Goal: Information Seeking & Learning: Learn about a topic

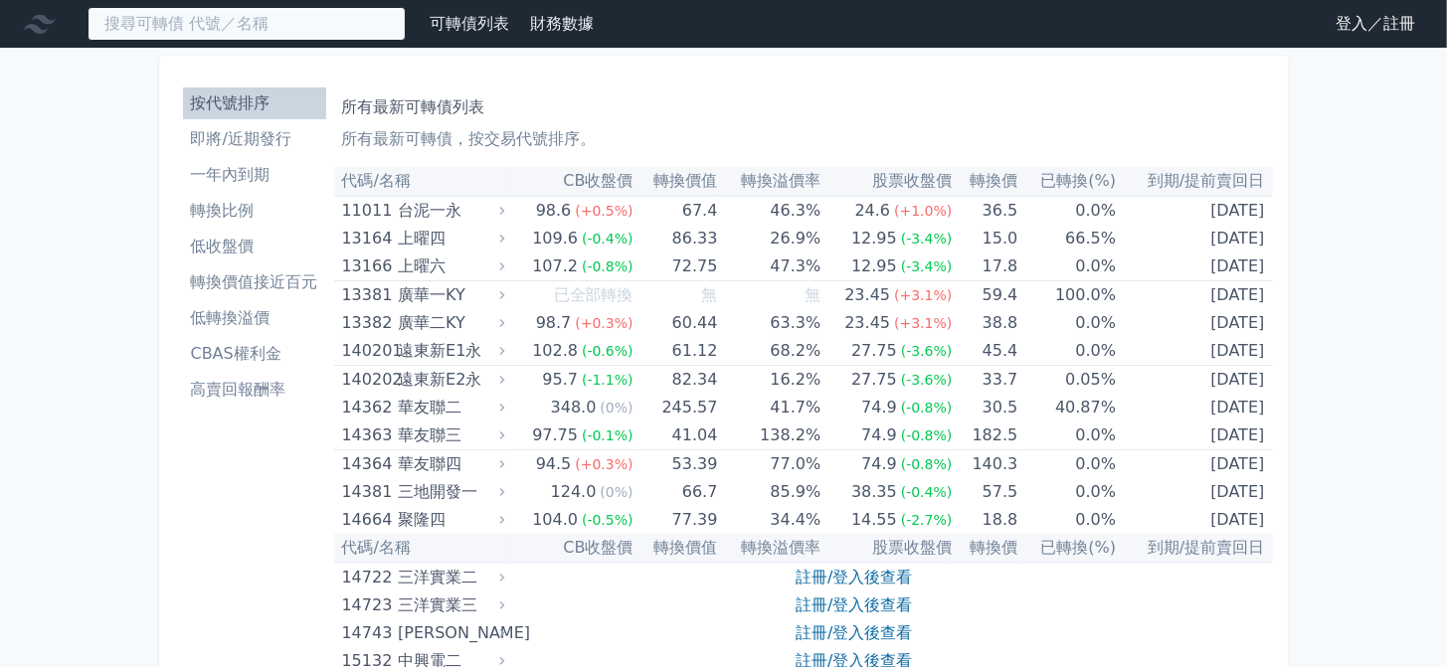
click at [242, 17] on input at bounding box center [247, 24] width 318 height 34
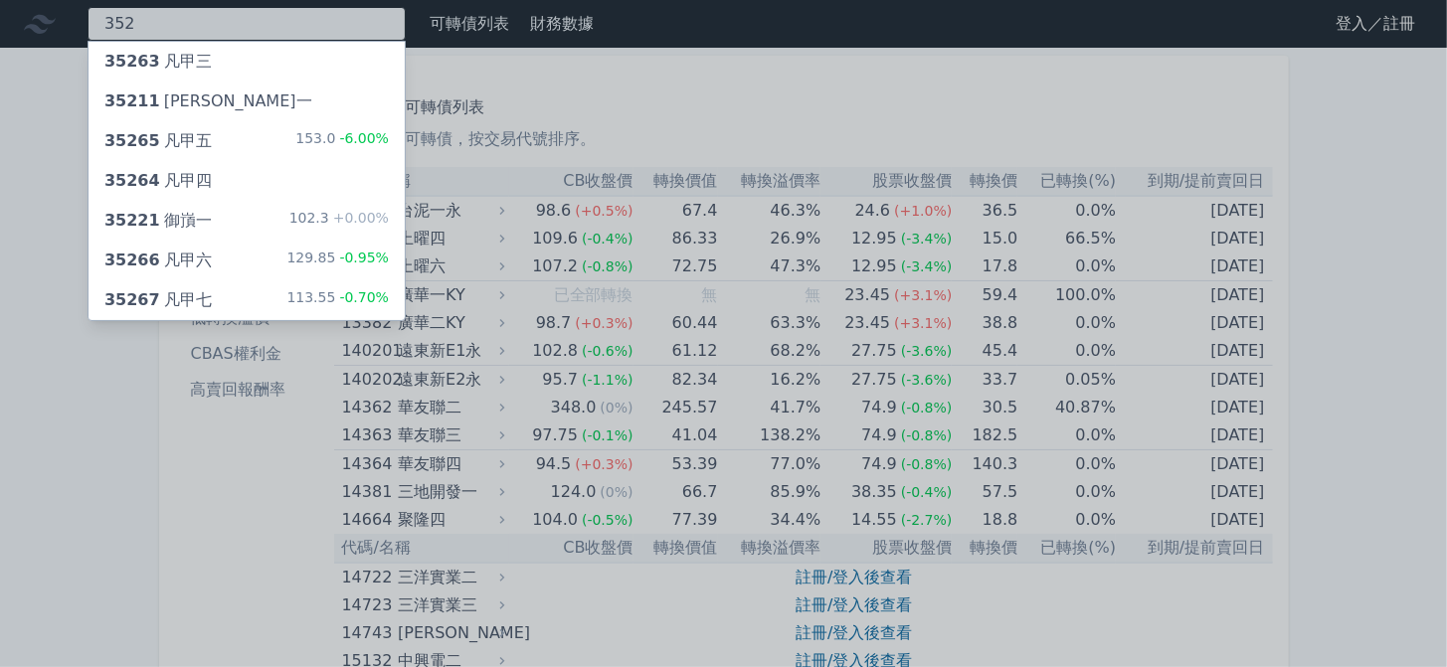
type input "352"
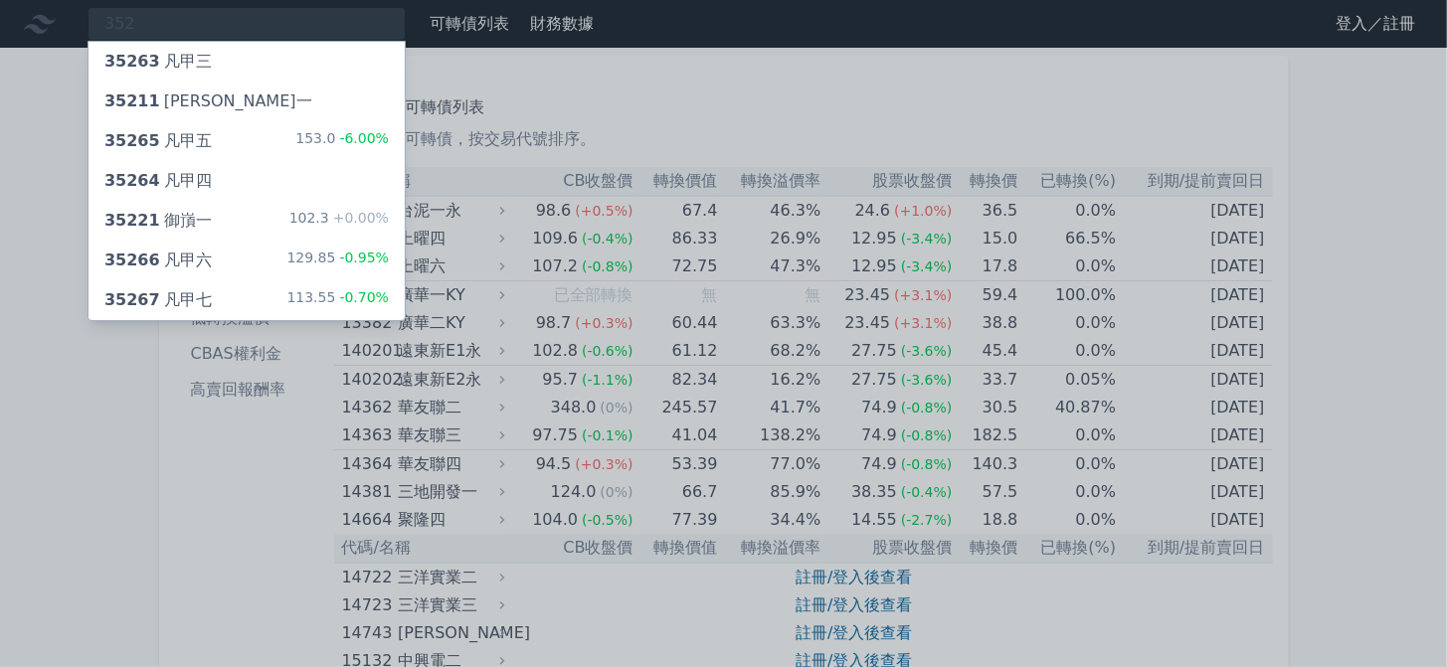
click at [275, 297] on div "35267 凡甲七 113.55 -0.70%" at bounding box center [246, 300] width 316 height 40
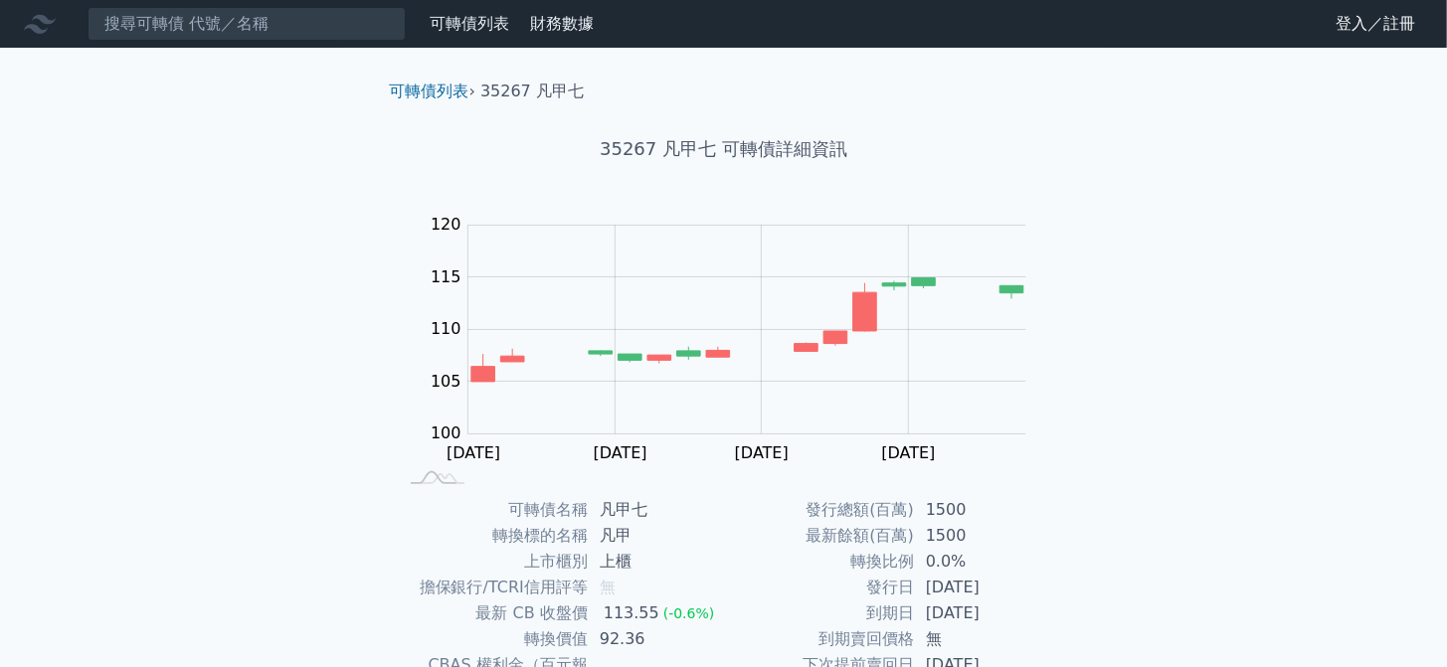
click at [268, 342] on div "可轉債列表 財務數據 可轉債列表 財務數據 登入／註冊 登入／註冊 可轉債列表 › 35267 凡甲七 35267 凡甲七 可轉債詳細資訊 Zoom Out …" at bounding box center [723, 473] width 1447 height 947
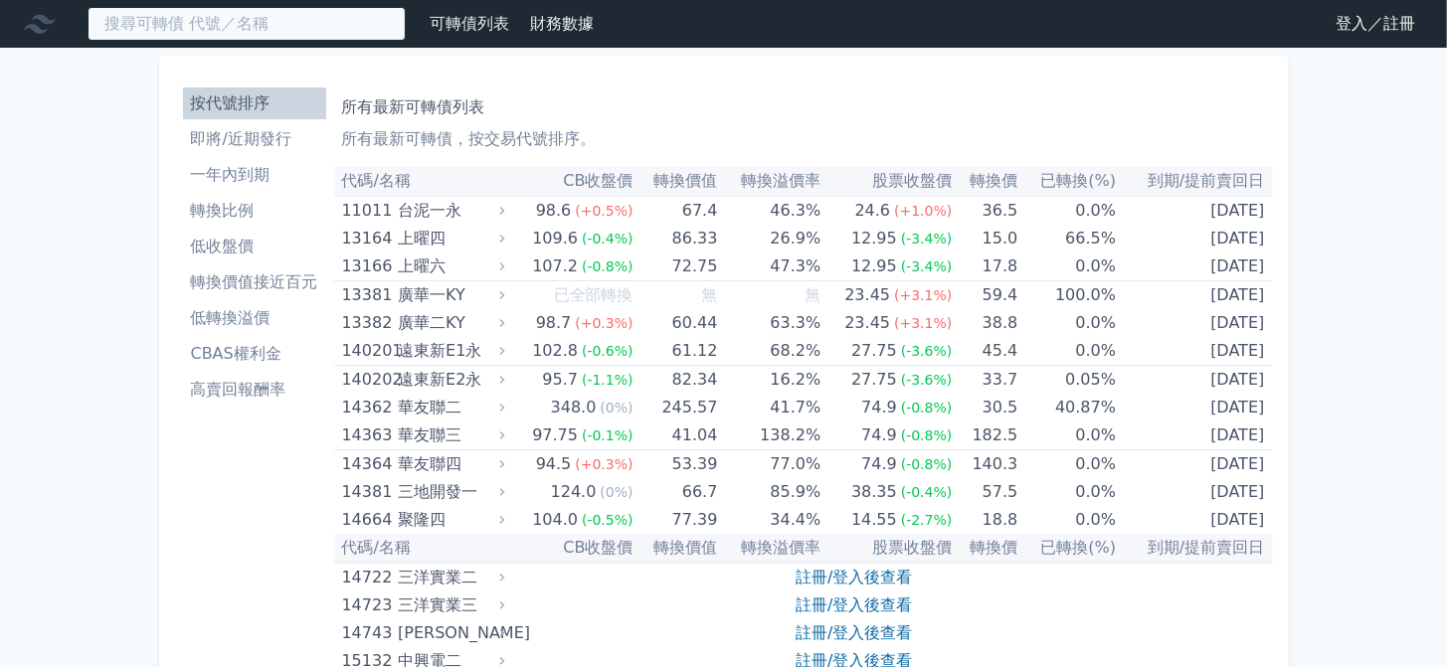
click at [308, 25] on input at bounding box center [247, 24] width 318 height 34
paste input "[PERSON_NAME]名"
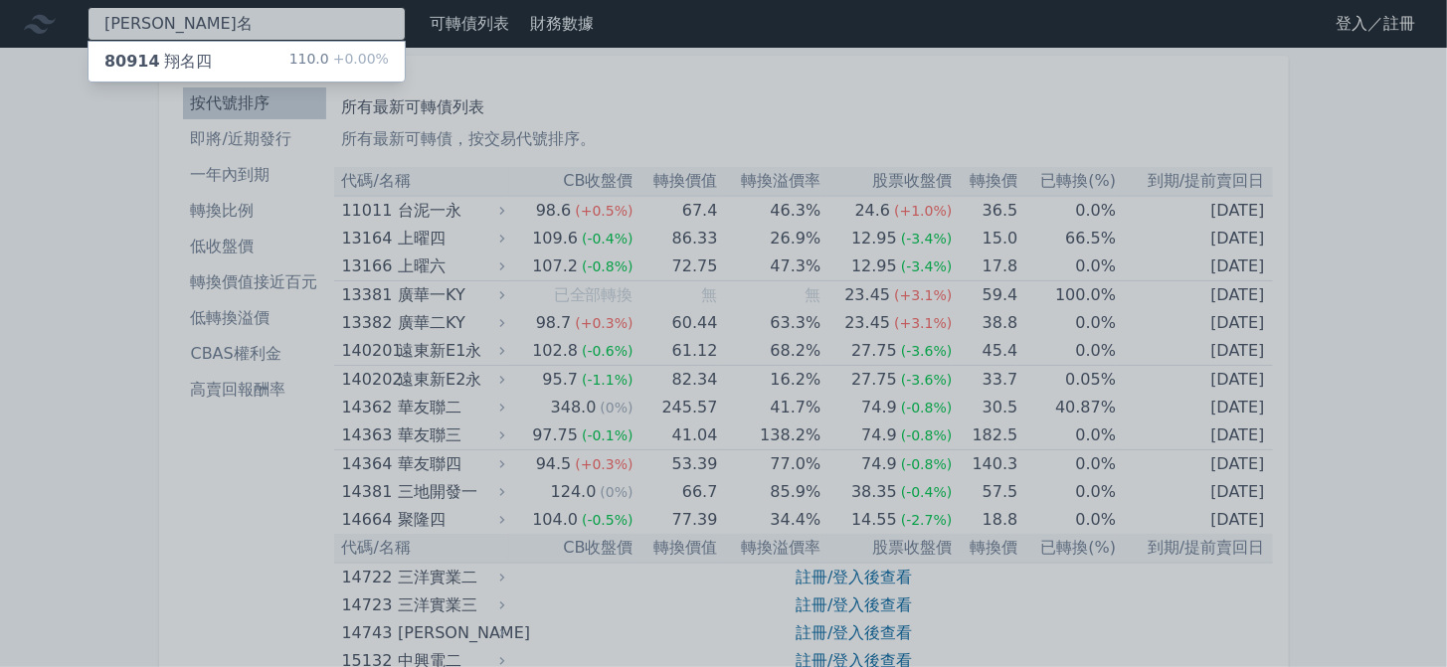
type input "[PERSON_NAME]名"
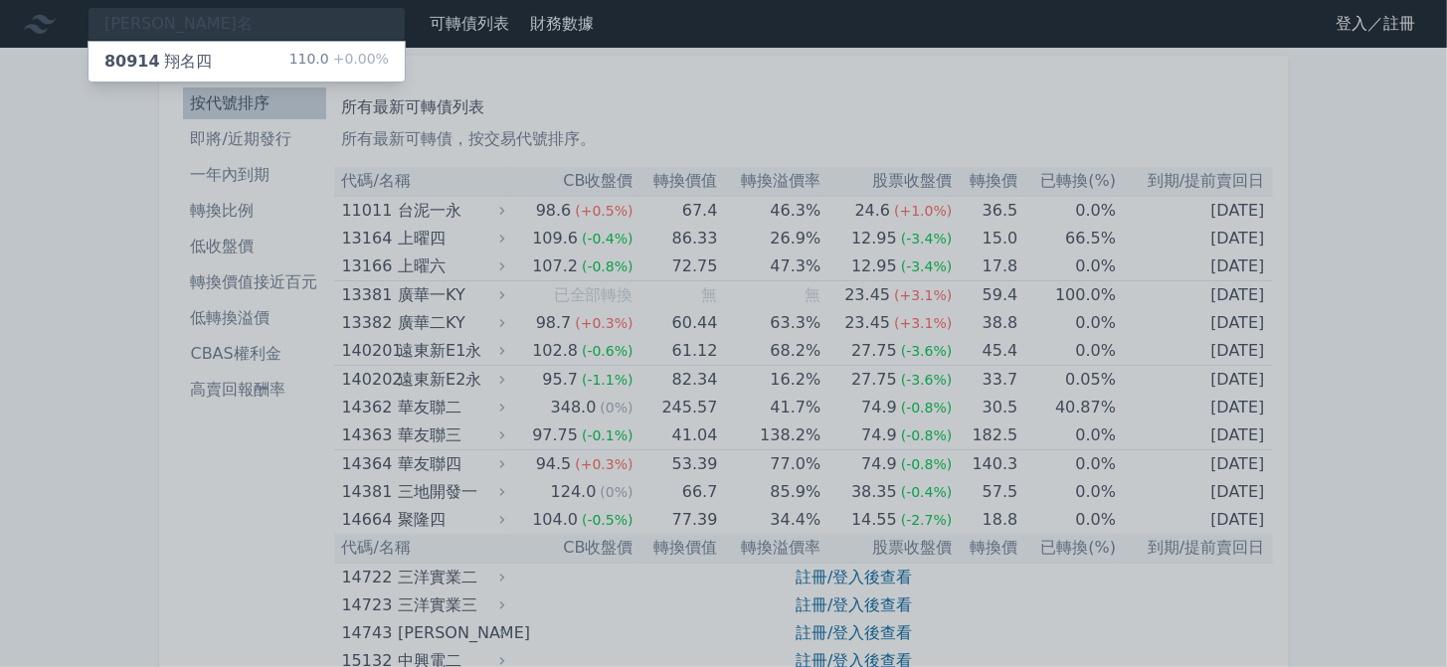
click at [247, 58] on div "80914 翔名四 110.0 +0.00%" at bounding box center [246, 62] width 316 height 40
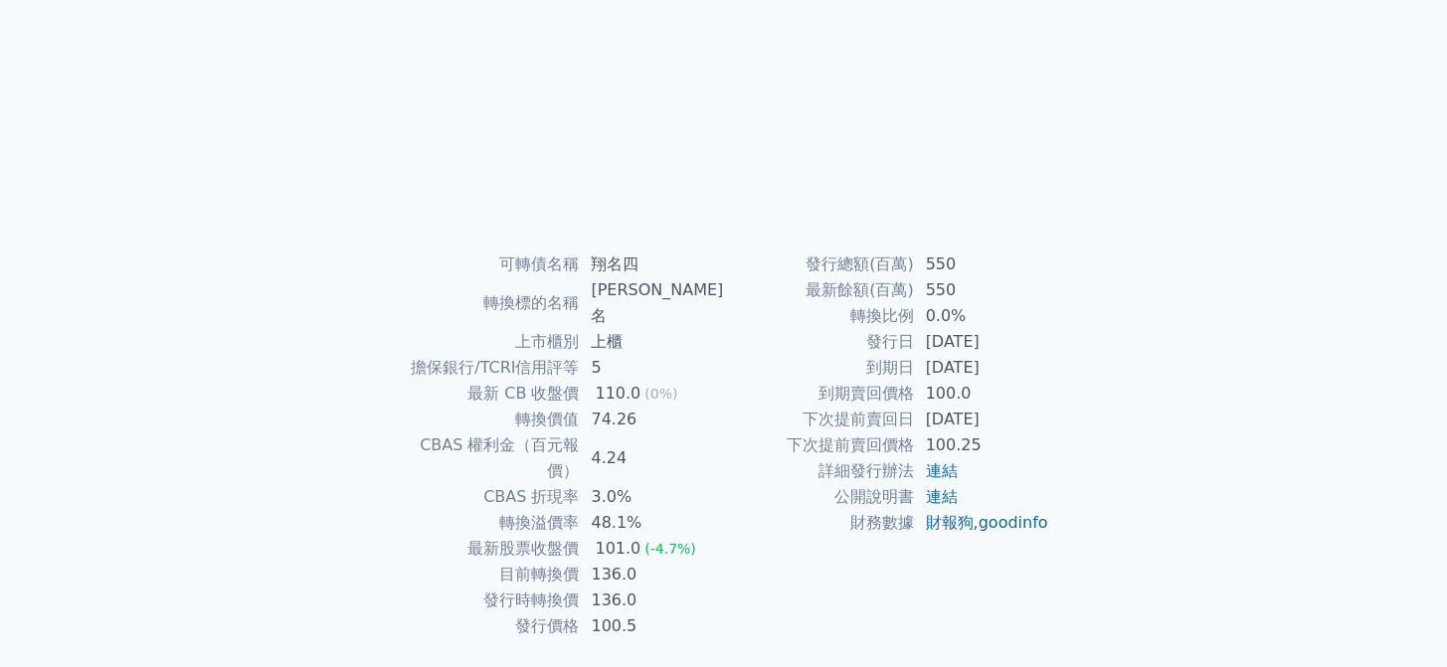
scroll to position [254, 0]
